Goal: Task Accomplishment & Management: Manage account settings

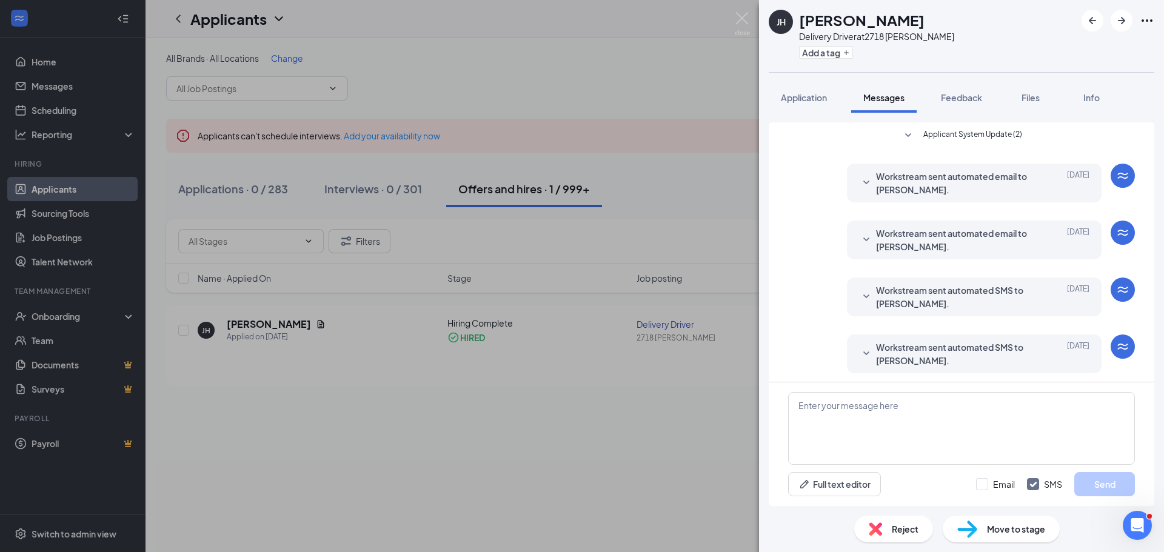
scroll to position [1091, 0]
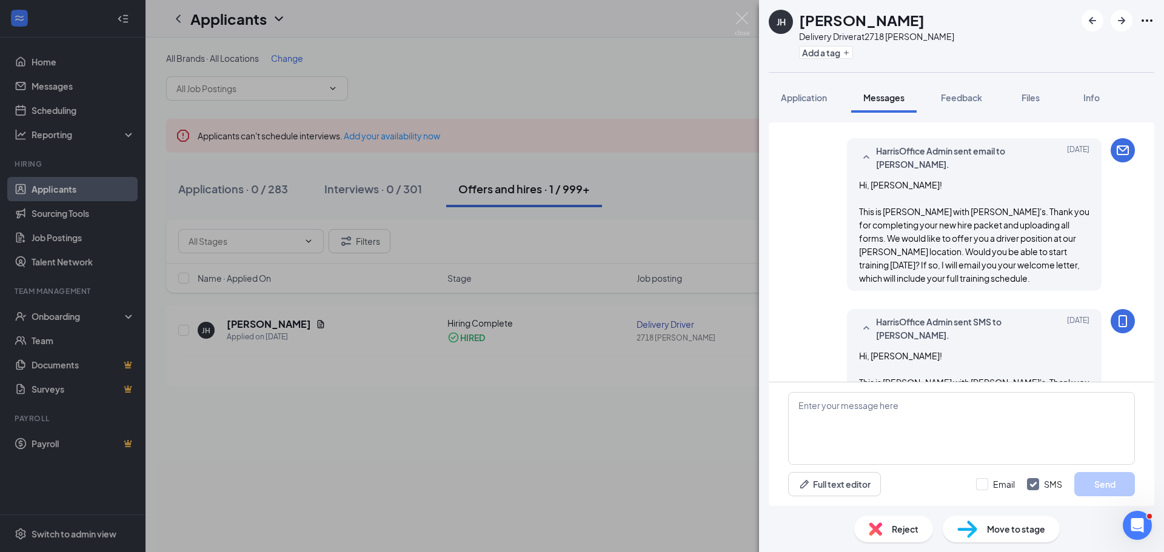
click at [639, 166] on div "JH [PERSON_NAME] Delivery Driver at 2718 [PERSON_NAME] Add a tag Application Me…" at bounding box center [582, 276] width 1164 height 552
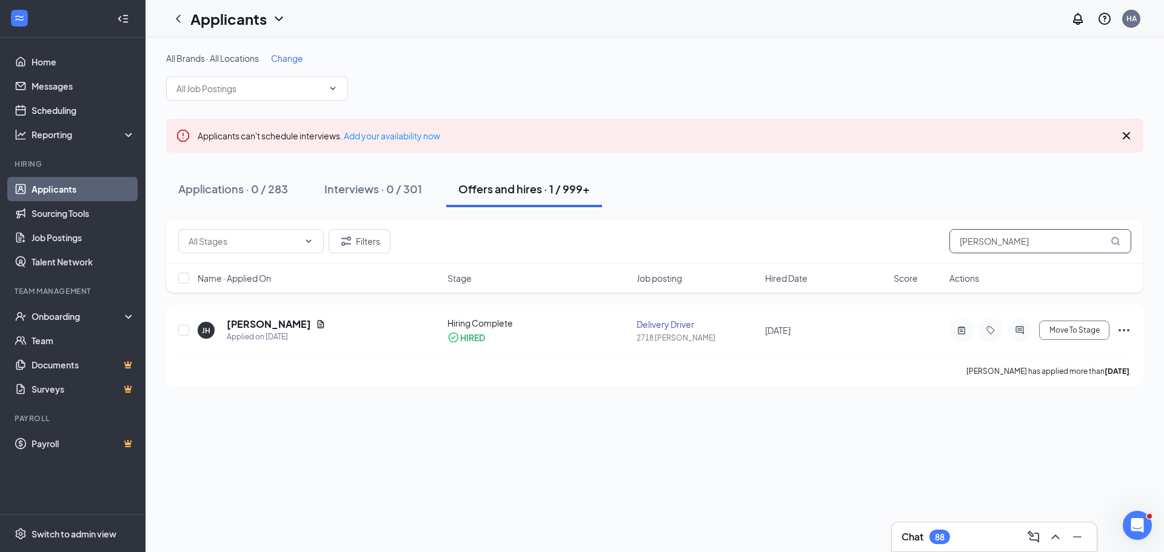
drag, startPoint x: 1003, startPoint y: 246, endPoint x: 896, endPoint y: 239, distance: 107.5
click at [896, 239] on div "Filters [PERSON_NAME]" at bounding box center [654, 241] width 953 height 24
paste input "[PERSON_NAME]"
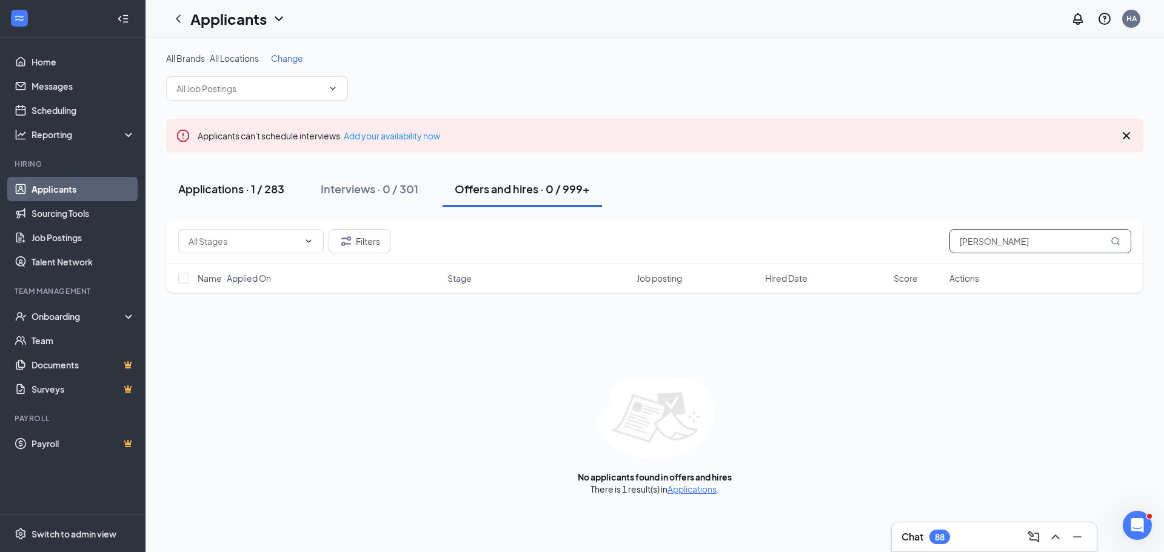
type input "[PERSON_NAME]"
click at [266, 189] on div "Applications · 1 / 283" at bounding box center [231, 188] width 106 height 15
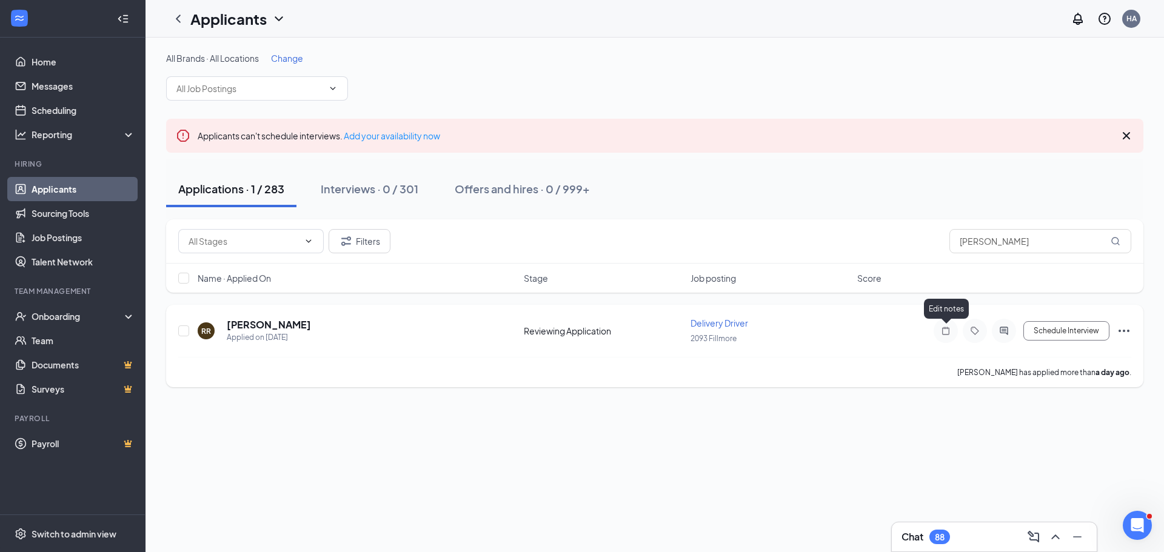
click at [947, 331] on icon "Note" at bounding box center [946, 331] width 15 height 10
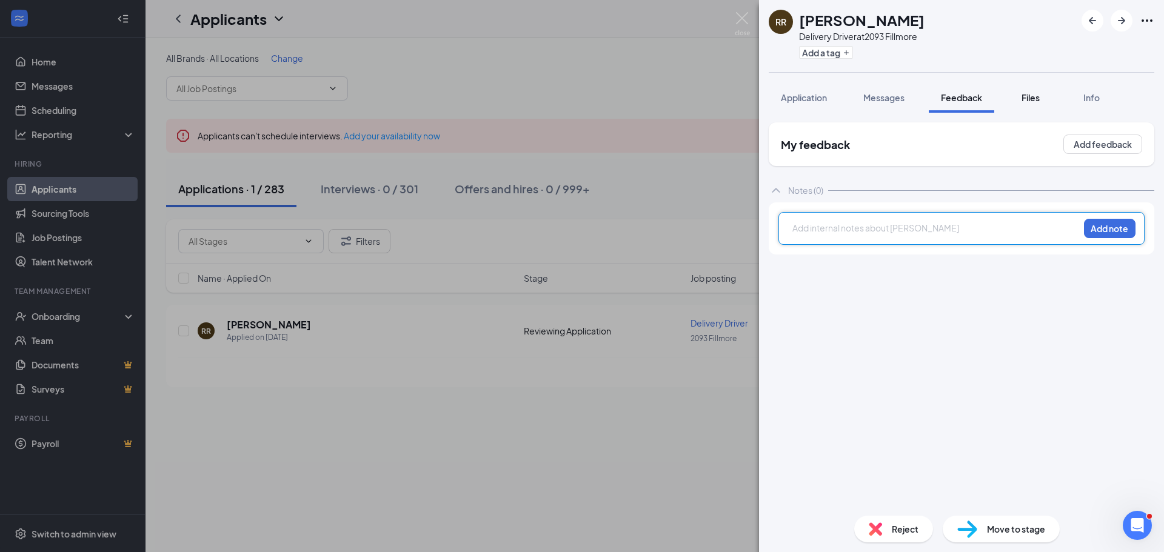
click at [1025, 99] on span "Files" at bounding box center [1031, 97] width 18 height 11
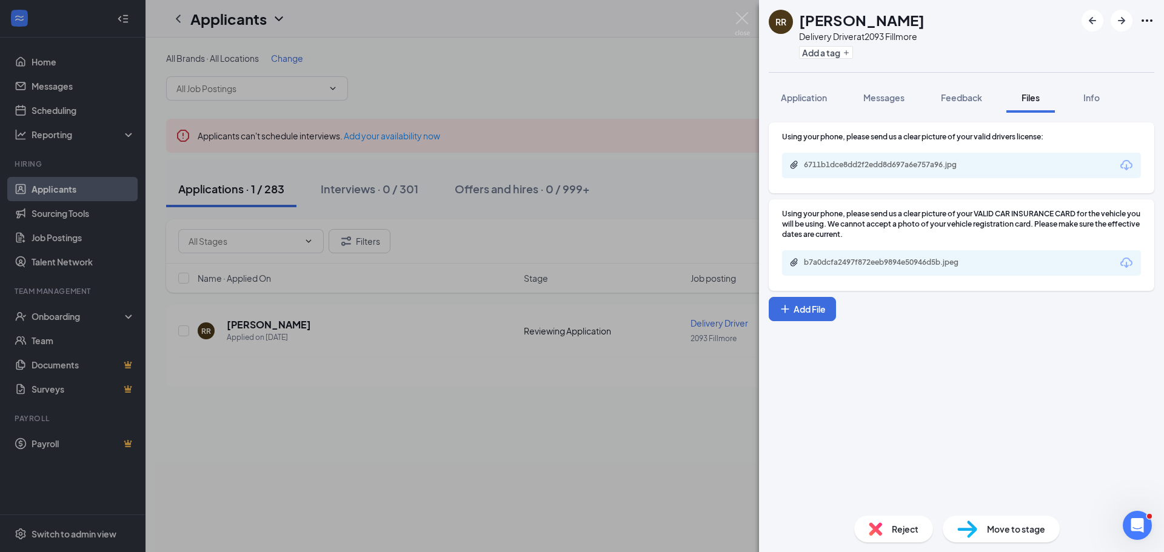
click at [894, 271] on div "b7a0dcfa2497f872eeb9894e50946d5b.jpeg" at bounding box center [961, 262] width 359 height 25
click at [890, 260] on div "b7a0dcfa2497f872eeb9894e50946d5b.jpeg" at bounding box center [889, 263] width 170 height 10
click at [850, 166] on div "6711b1dce8dd2f2edd8d697a6e757a96.jpg" at bounding box center [889, 165] width 170 height 10
click at [983, 525] on div "Move to stage" at bounding box center [1001, 529] width 117 height 27
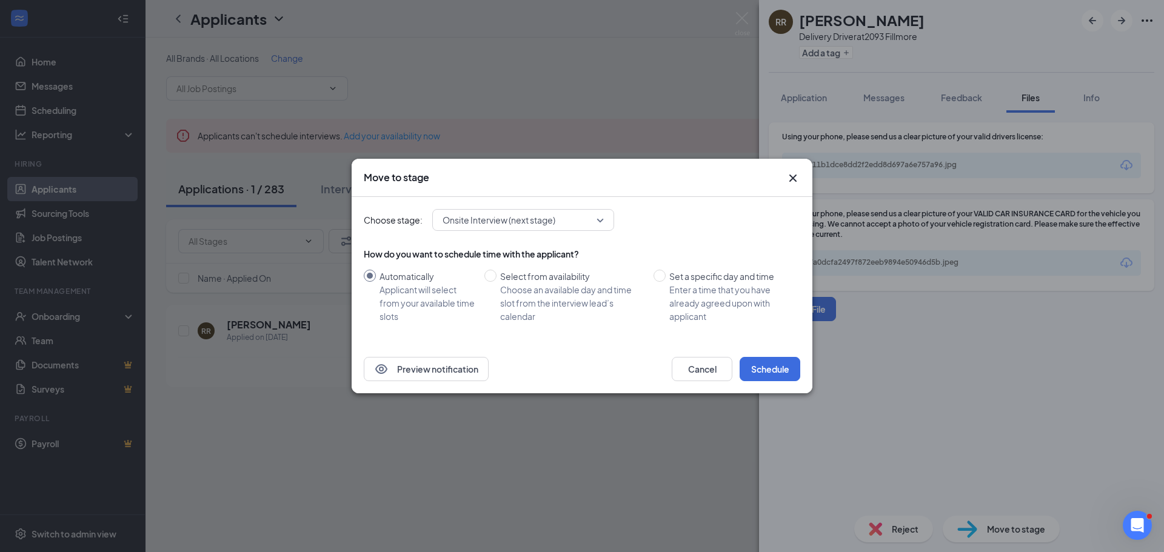
click at [585, 230] on div "Onsite Interview (next stage)" at bounding box center [523, 220] width 182 height 22
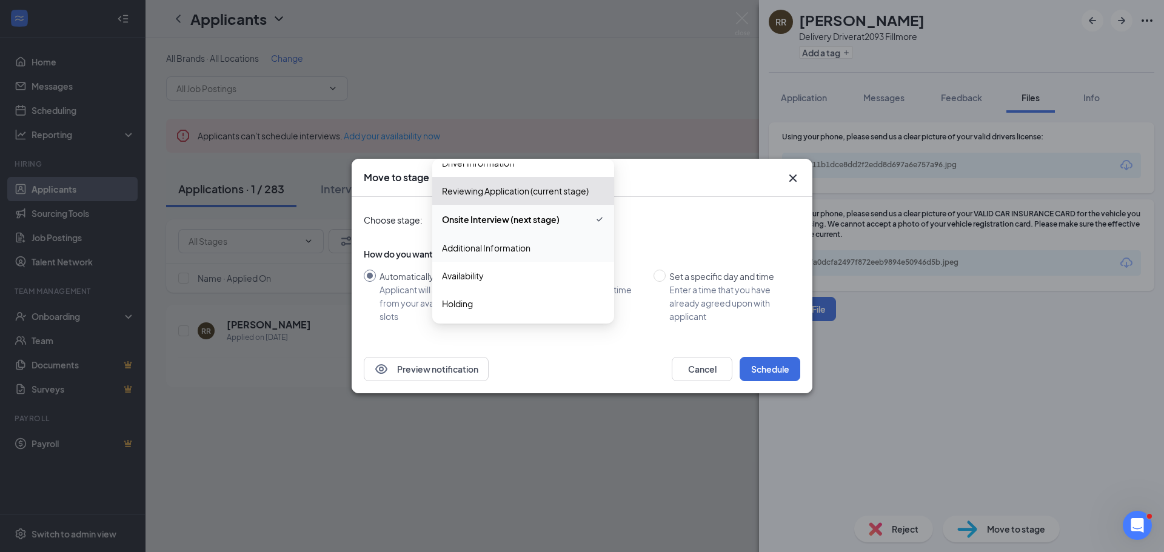
scroll to position [61, 0]
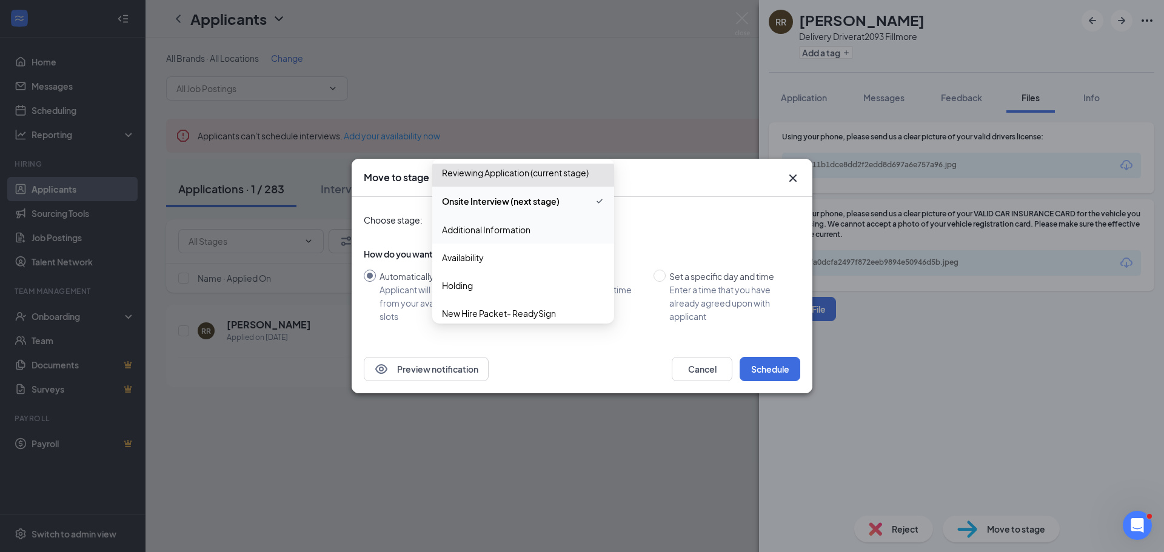
click at [500, 227] on span "Additional Information" at bounding box center [486, 229] width 89 height 13
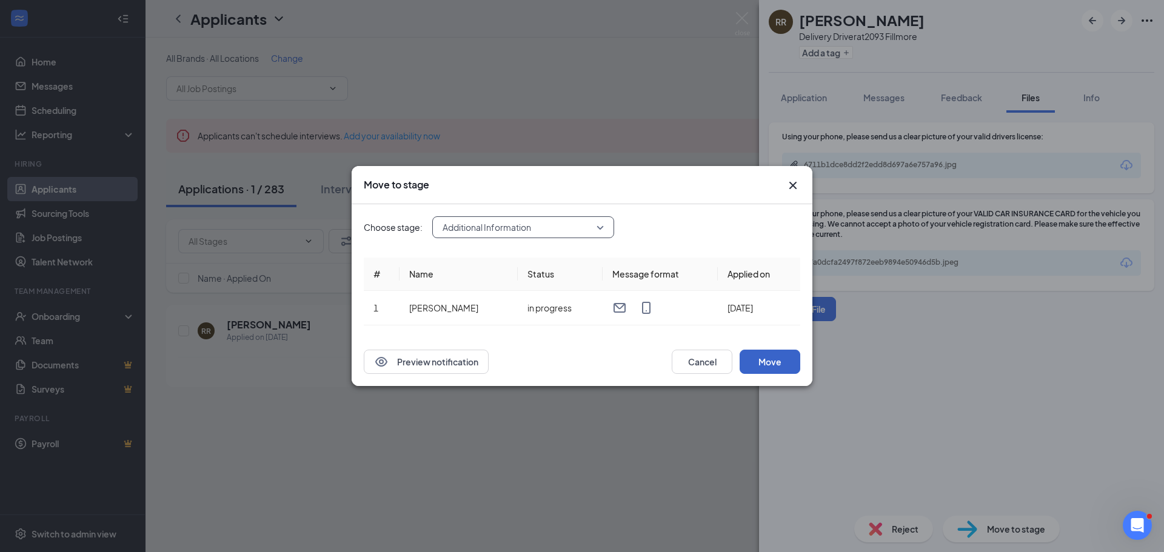
click at [772, 358] on button "Move" at bounding box center [770, 362] width 61 height 24
